Goal: Task Accomplishment & Management: Complete application form

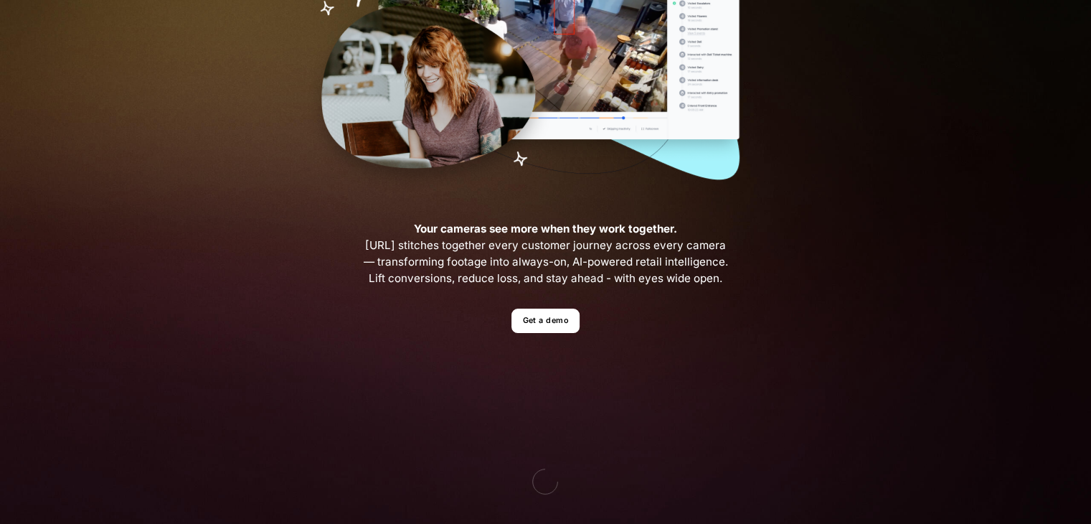
scroll to position [284, 0]
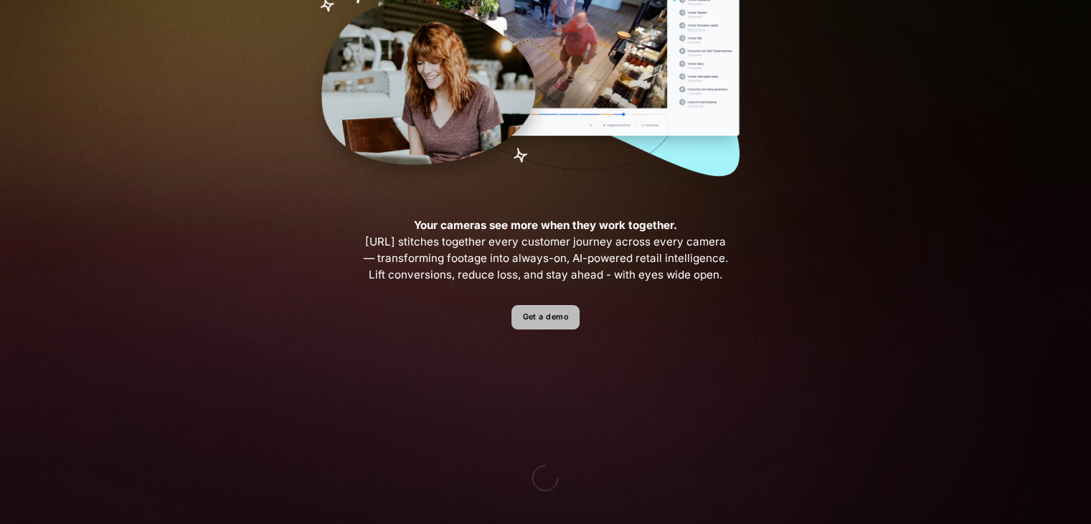
click at [555, 321] on link "Get a demo" at bounding box center [546, 317] width 68 height 25
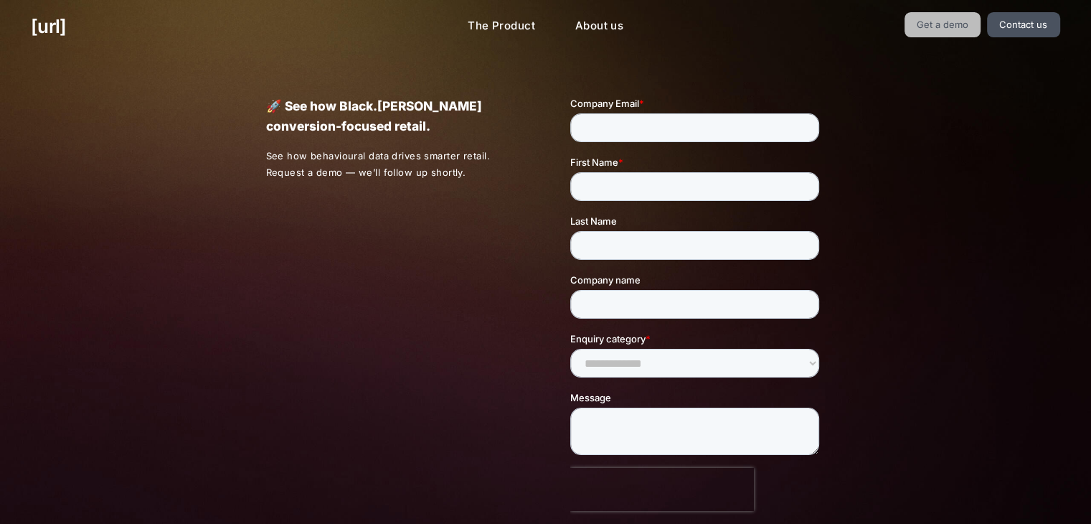
click at [920, 22] on link "Get a demo" at bounding box center [943, 24] width 77 height 25
drag, startPoint x: 920, startPoint y: 22, endPoint x: 936, endPoint y: 11, distance: 18.5
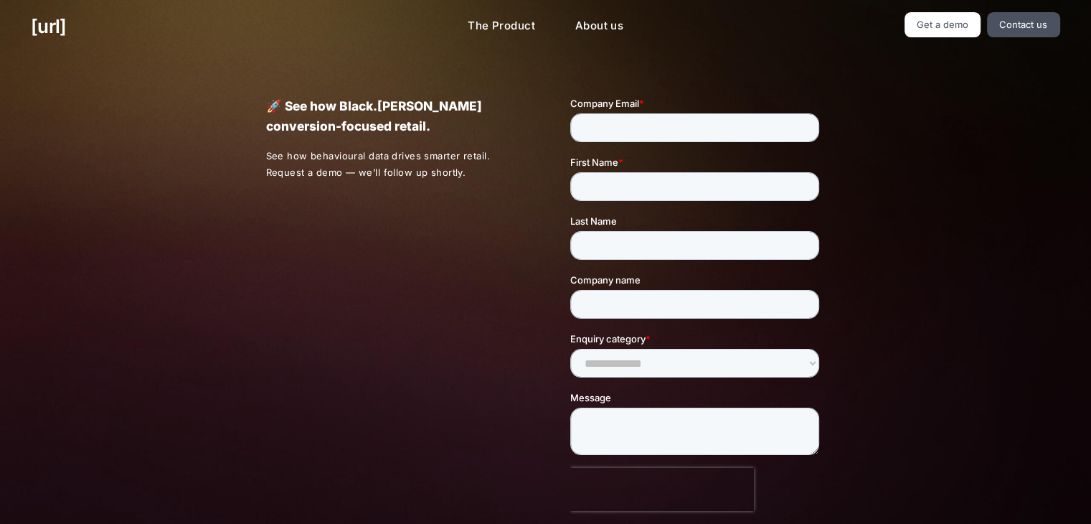
click at [936, 11] on div "[URL] The Product About us Get a demo Contact us" at bounding box center [545, 26] width 1091 height 53
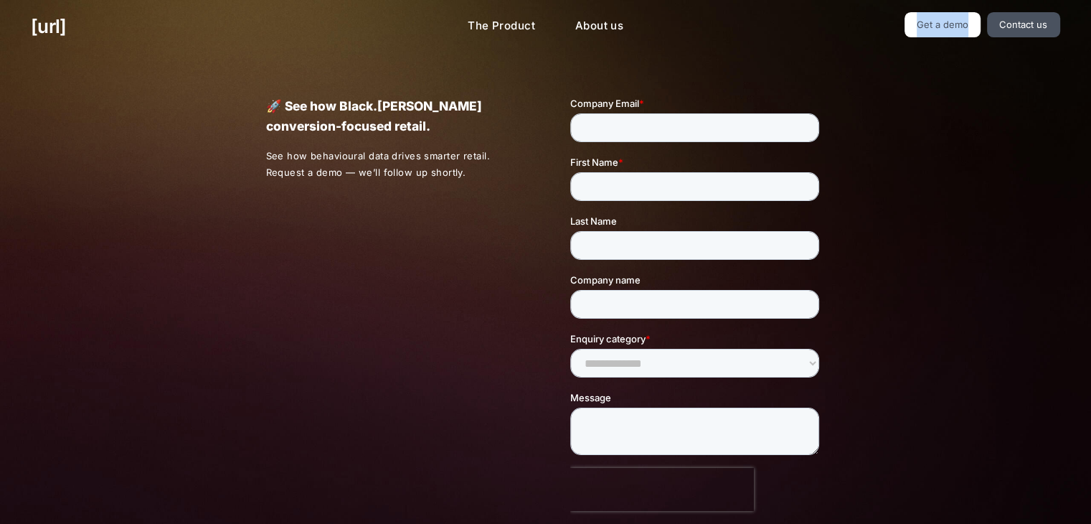
click at [936, 11] on div "[URL] The Product About us Get a demo Contact us" at bounding box center [545, 26] width 1091 height 53
drag, startPoint x: 936, startPoint y: 11, endPoint x: 934, endPoint y: 19, distance: 8.7
click at [934, 19] on div "[URL] The Product About us Get a demo Contact us" at bounding box center [545, 26] width 1091 height 53
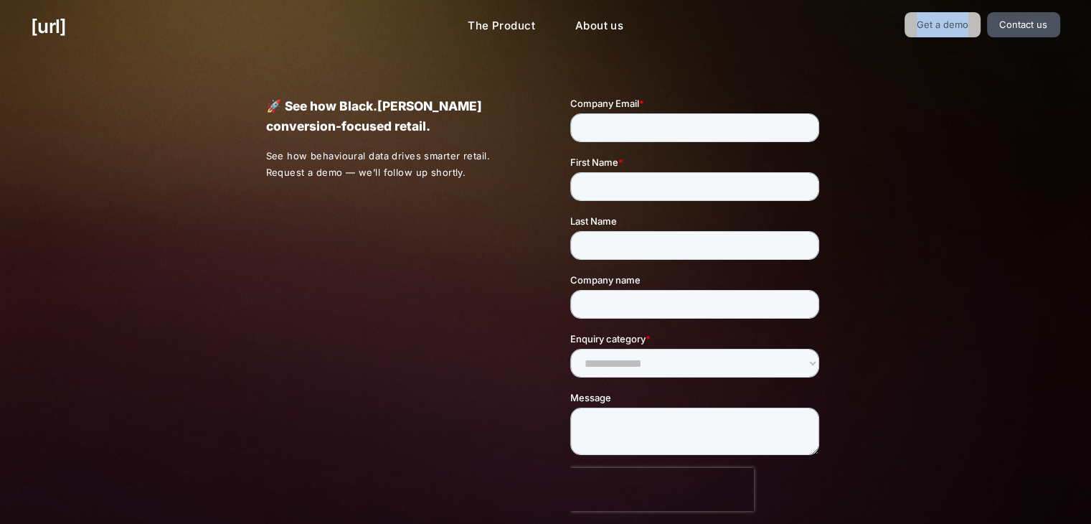
click at [934, 19] on link "Get a demo" at bounding box center [943, 24] width 77 height 25
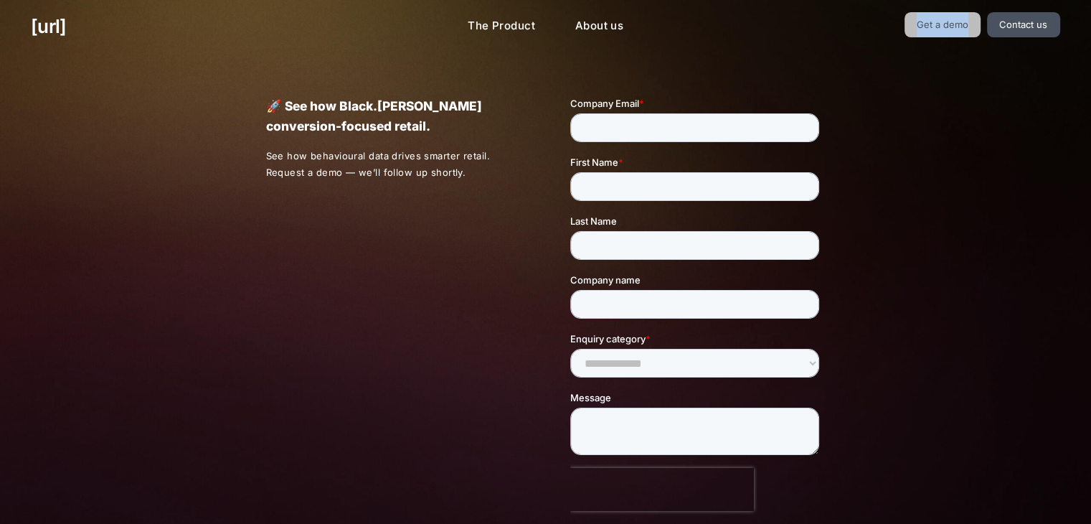
click at [934, 19] on link "Get a demo" at bounding box center [943, 24] width 77 height 25
drag, startPoint x: 837, startPoint y: 15, endPoint x: 944, endPoint y: 24, distance: 107.3
click at [944, 24] on ul "Get a demo Contact us" at bounding box center [897, 24] width 326 height 25
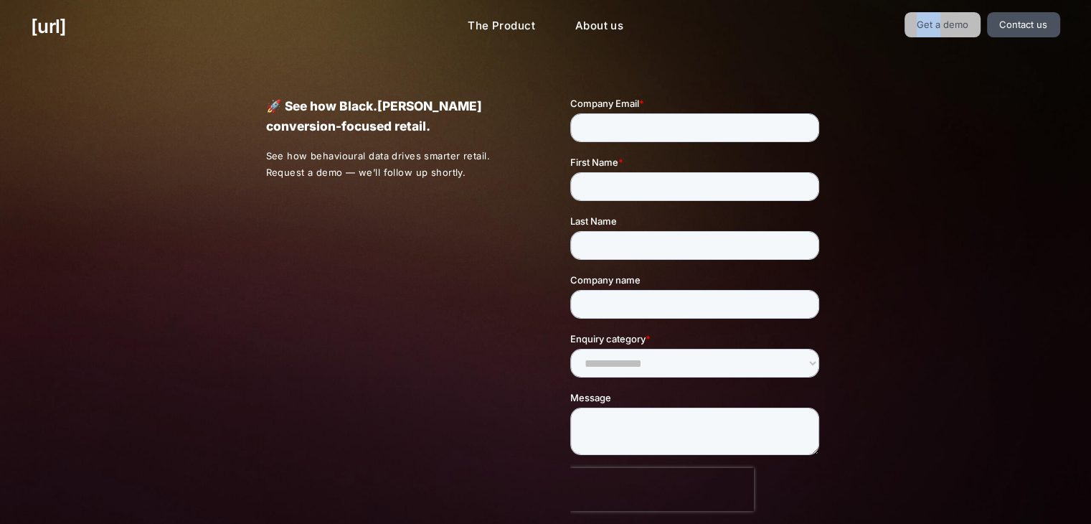
click at [944, 24] on link "Get a demo" at bounding box center [943, 24] width 77 height 25
click at [978, 21] on link "Get a demo" at bounding box center [943, 24] width 77 height 25
drag, startPoint x: 978, startPoint y: 21, endPoint x: 1035, endPoint y: 27, distance: 57.7
click at [1035, 27] on ul "Get a demo Contact us" at bounding box center [897, 24] width 326 height 25
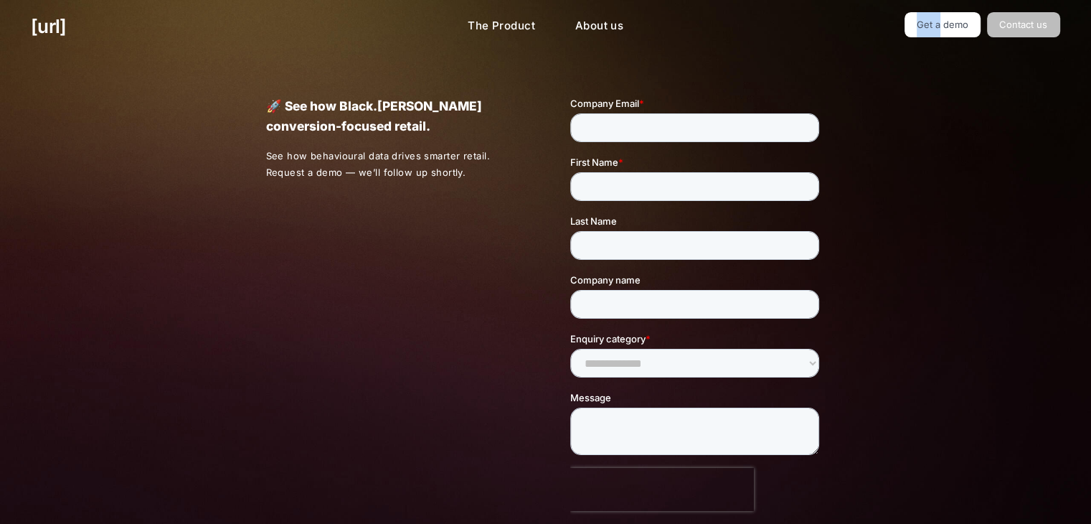
click at [1035, 27] on link "Contact us" at bounding box center [1023, 24] width 73 height 25
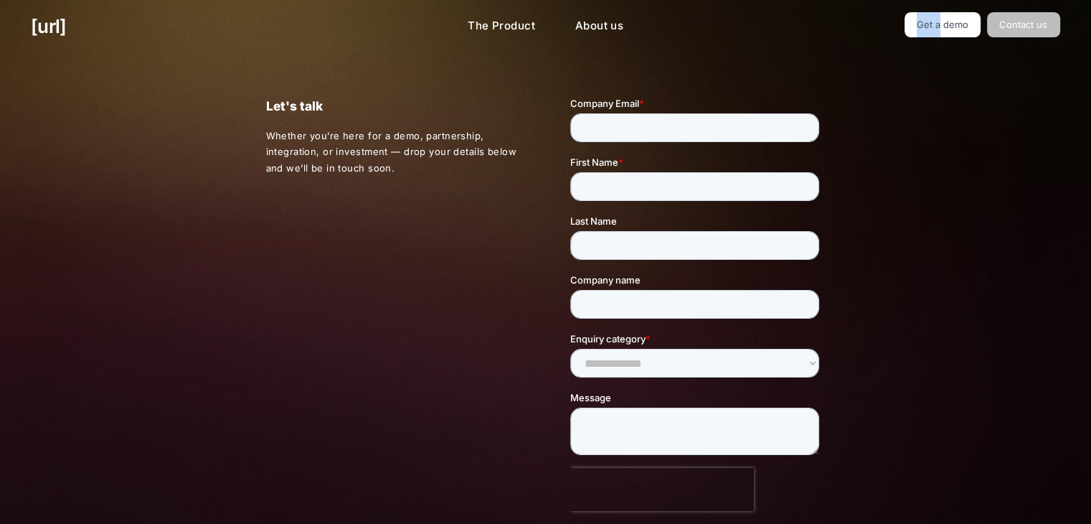
click at [1022, 19] on link "Contact us" at bounding box center [1023, 24] width 73 height 25
drag, startPoint x: 1022, startPoint y: 19, endPoint x: 986, endPoint y: 121, distance: 108.3
click at [869, 121] on div "[URL] The Product About us Get a demo Contact us Turn your cameras into AI agen…" at bounding box center [545, 436] width 646 height 873
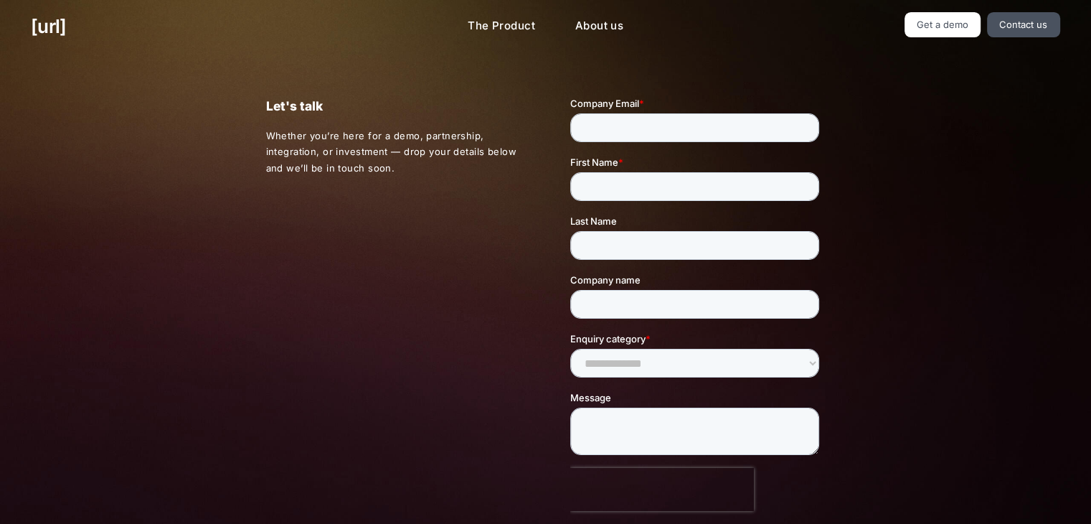
click at [986, 121] on div "Let's talk Whether you’re here for a demo, partnership, integration, or investm…" at bounding box center [545, 336] width 1091 height 566
click at [1007, 20] on link "Contact us" at bounding box center [1023, 24] width 73 height 25
drag, startPoint x: 1007, startPoint y: 20, endPoint x: 967, endPoint y: 24, distance: 39.6
click at [967, 24] on ul "Get a demo Contact us" at bounding box center [897, 24] width 326 height 25
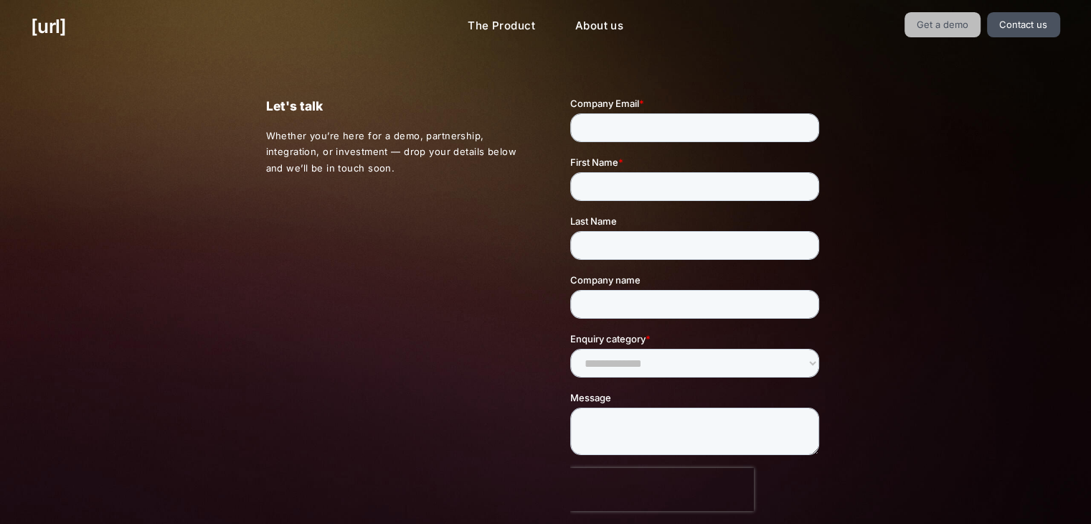
click at [967, 24] on link "Get a demo" at bounding box center [943, 24] width 77 height 25
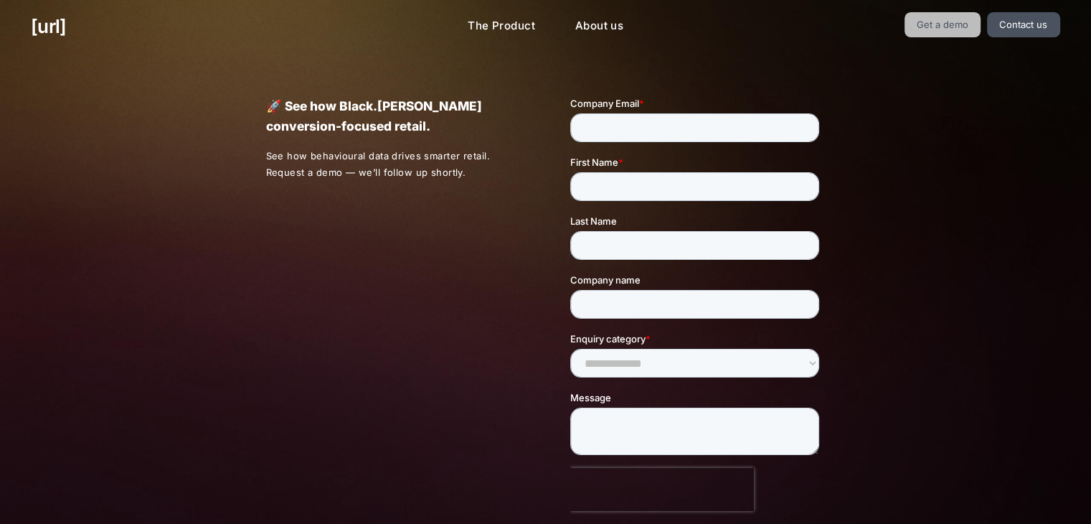
click at [967, 24] on link "Get a demo" at bounding box center [943, 24] width 77 height 25
click at [618, 122] on input "Company Email *" at bounding box center [694, 127] width 249 height 29
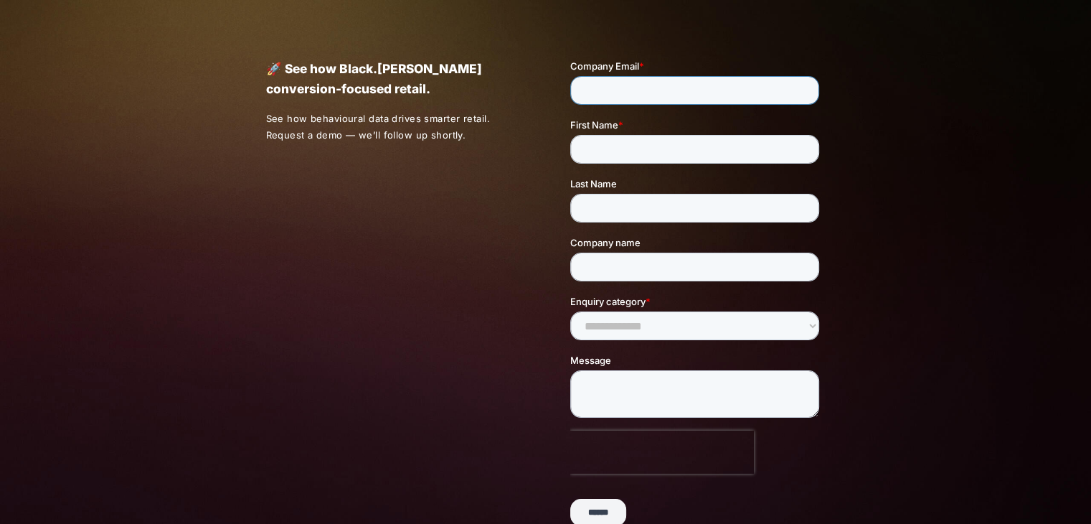
scroll to position [40, 0]
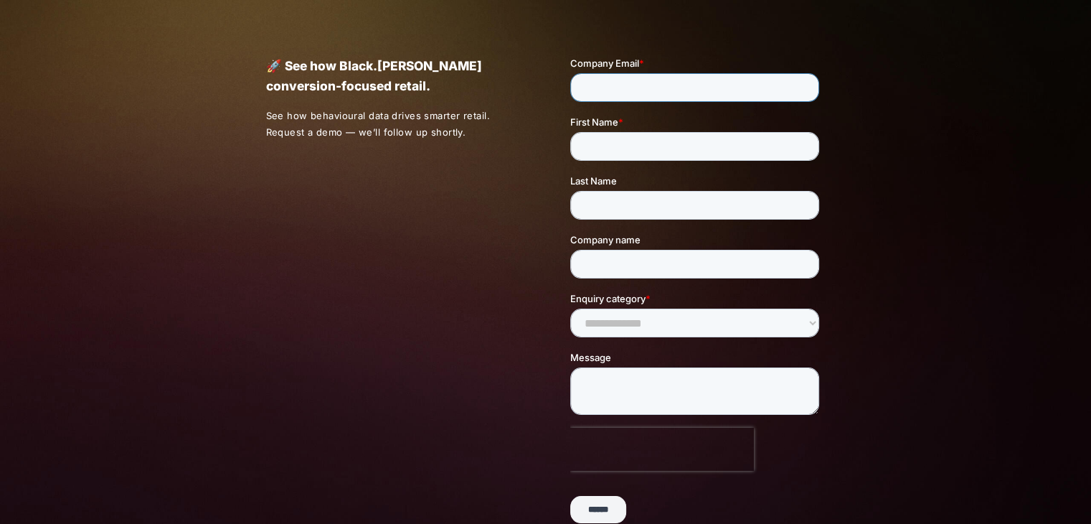
click at [598, 85] on input "Company Email *" at bounding box center [694, 87] width 249 height 29
type input "*"
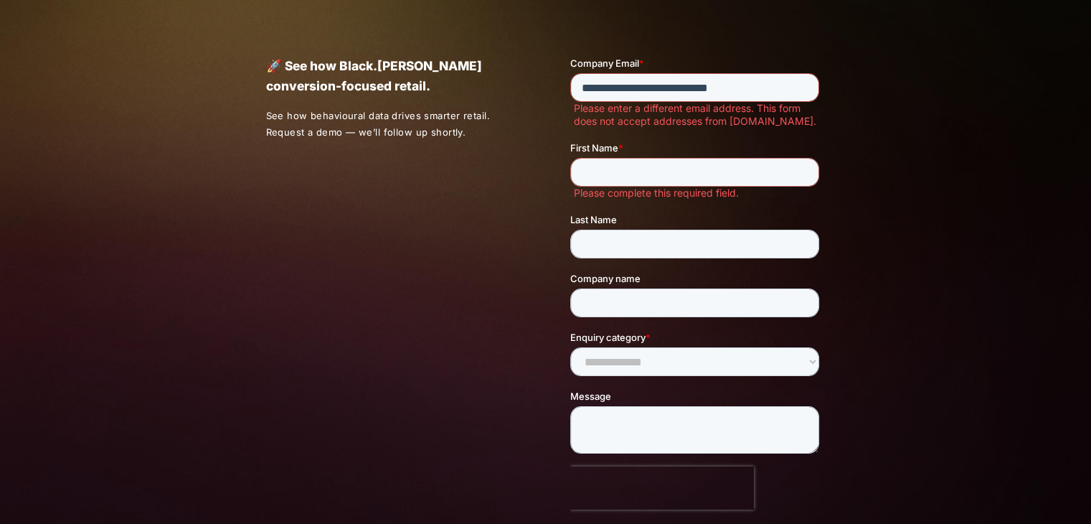
click at [776, 94] on input "**********" at bounding box center [694, 87] width 249 height 29
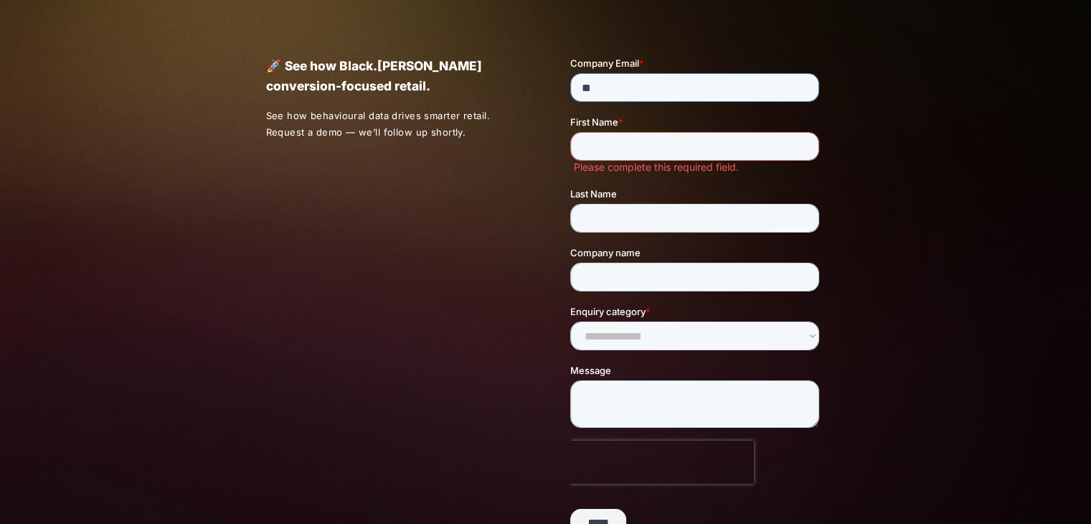
type input "*"
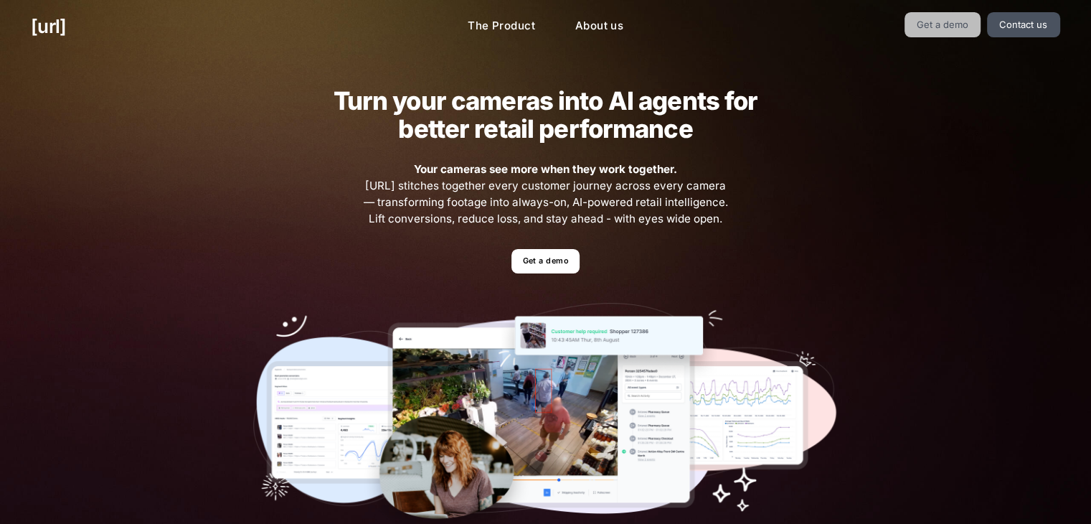
click at [947, 24] on link "Get a demo" at bounding box center [943, 24] width 77 height 25
